Goal: Use online tool/utility: Utilize a website feature to perform a specific function

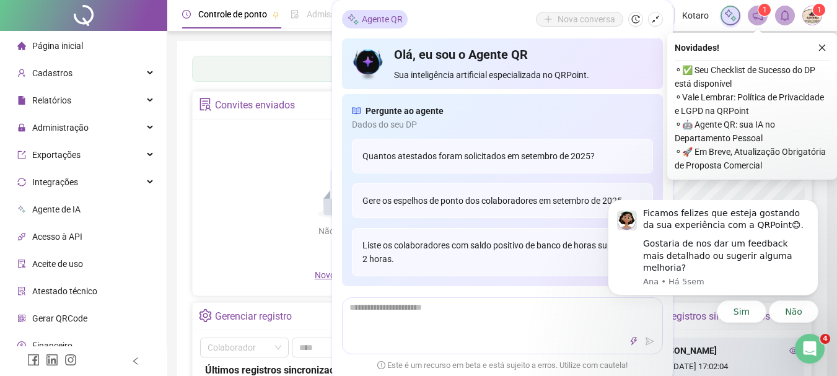
click at [63, 321] on span "Gerar QRCode" at bounding box center [59, 318] width 55 height 10
